Goal: Information Seeking & Learning: Learn about a topic

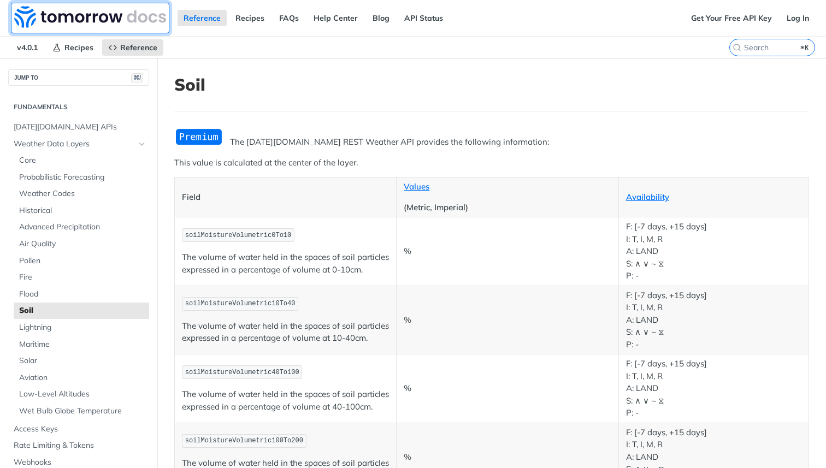
click at [42, 16] on img at bounding box center [90, 17] width 152 height 22
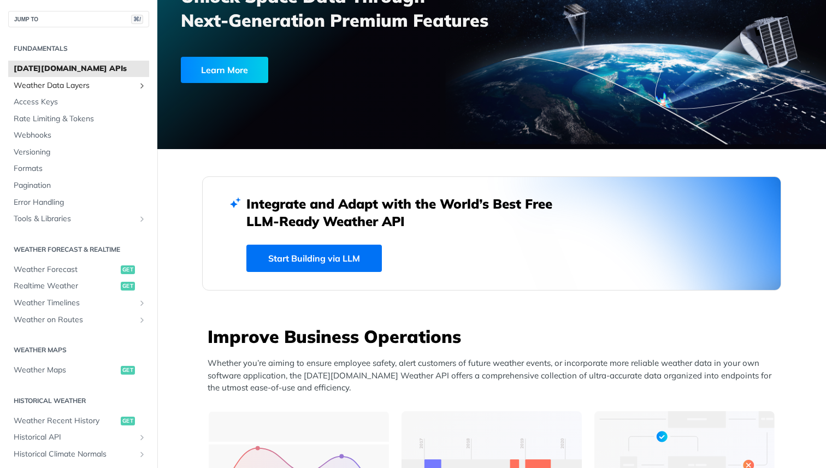
click at [80, 91] on link "Weather Data Layers" at bounding box center [78, 86] width 141 height 16
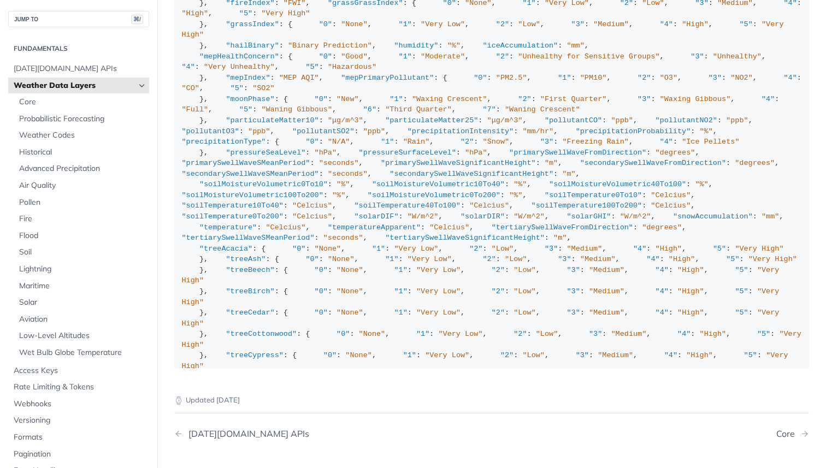
scroll to position [1155, 0]
